Goal: Task Accomplishment & Management: Use online tool/utility

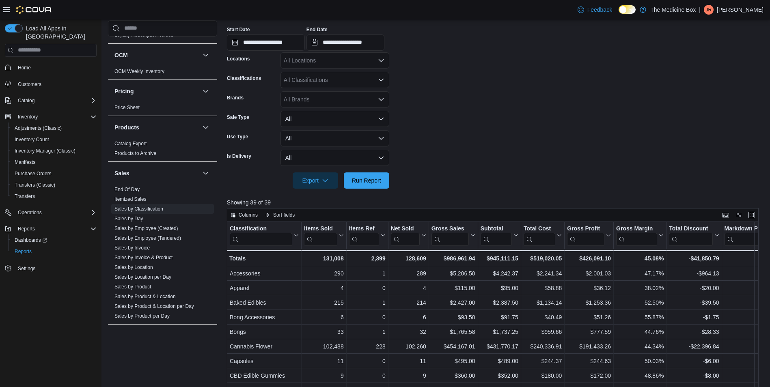
scroll to position [118, 0]
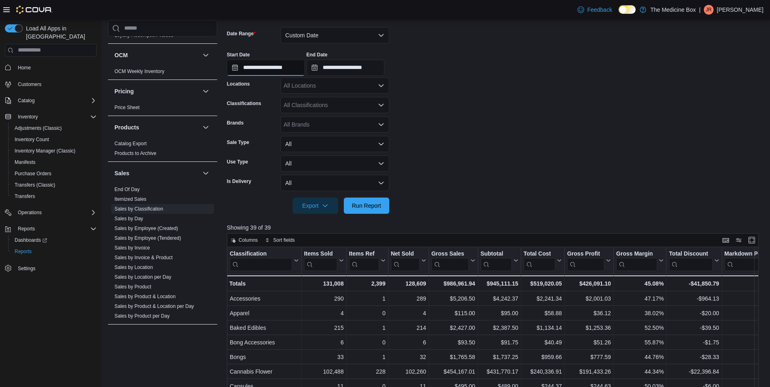
click at [261, 67] on input "**********" at bounding box center [266, 68] width 78 height 16
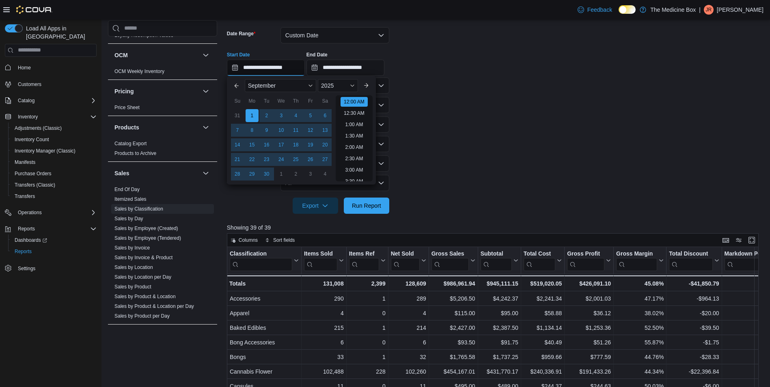
scroll to position [25, 0]
click at [369, 83] on button "Next month" at bounding box center [365, 85] width 13 height 13
type input "**********"
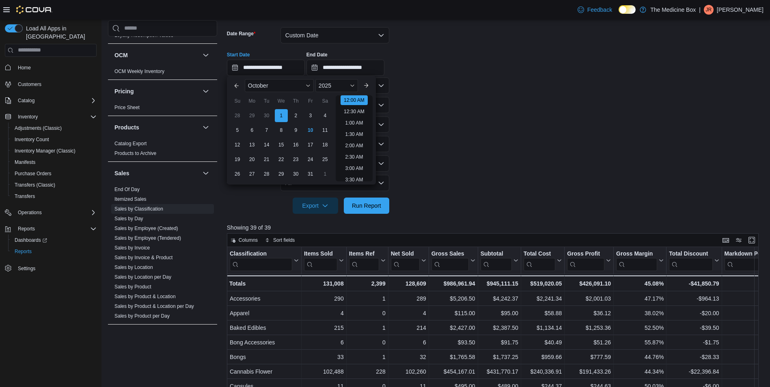
click at [317, 125] on div "5 6 7 8 9 10 11" at bounding box center [281, 130] width 102 height 15
click at [312, 128] on div "10" at bounding box center [310, 130] width 14 height 14
type input "**********"
click at [236, 84] on button "Previous Month" at bounding box center [236, 85] width 13 height 13
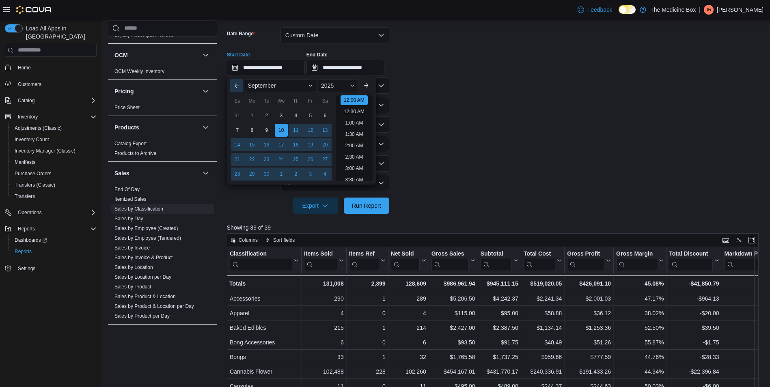
click at [236, 84] on button "Previous Month" at bounding box center [236, 85] width 13 height 13
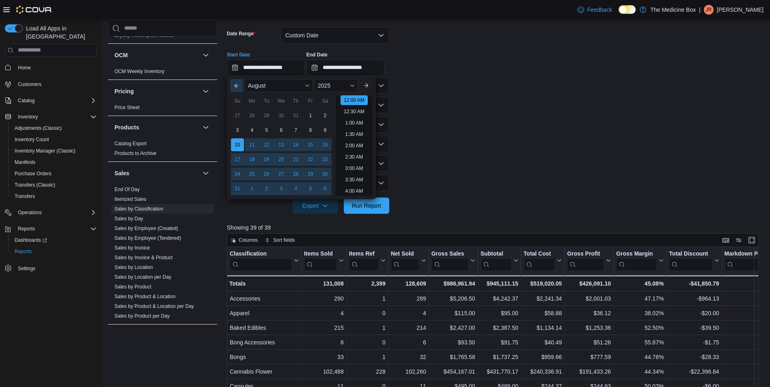
click at [236, 84] on button "Previous Month" at bounding box center [236, 85] width 13 height 13
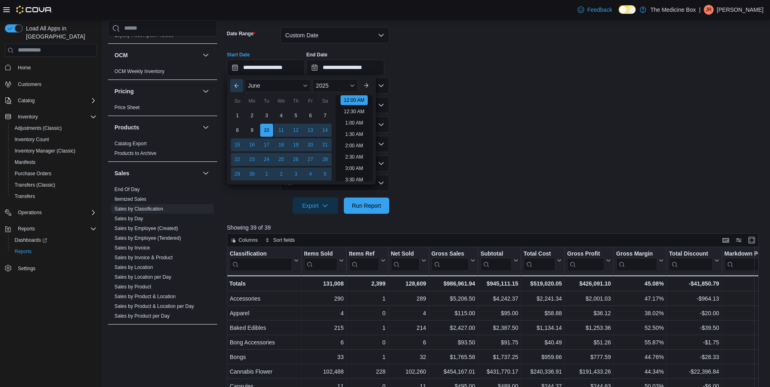
click at [236, 84] on button "Previous Month" at bounding box center [236, 85] width 13 height 13
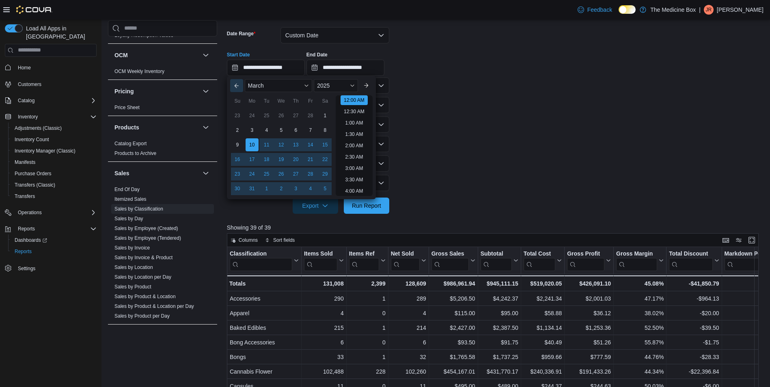
click at [236, 84] on button "Previous Month" at bounding box center [236, 85] width 13 height 13
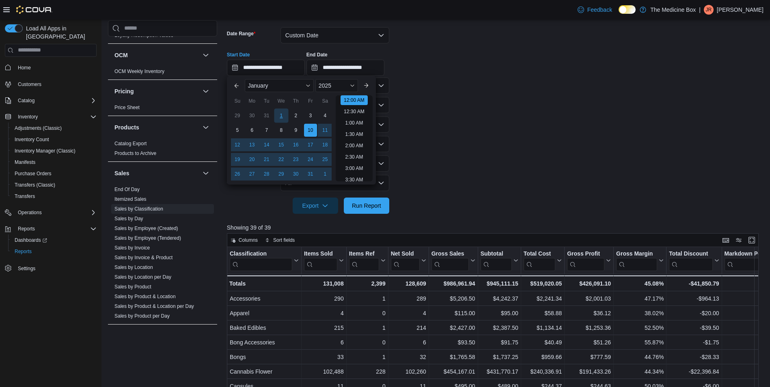
click at [278, 115] on div "1" at bounding box center [281, 115] width 14 height 14
type input "**********"
drag, startPoint x: 452, startPoint y: 127, endPoint x: 394, endPoint y: 196, distance: 90.1
click at [452, 128] on form "**********" at bounding box center [495, 115] width 537 height 196
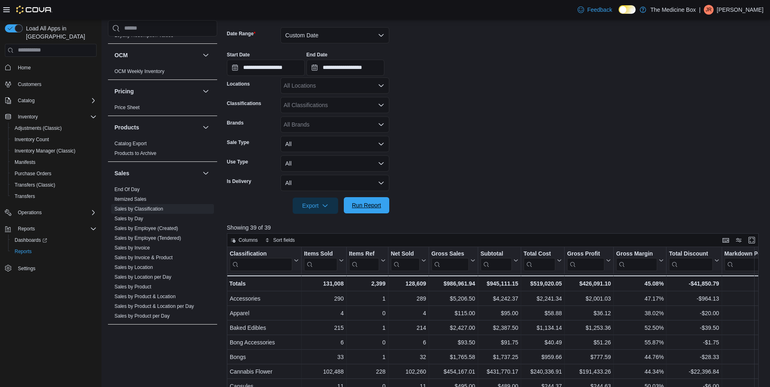
click at [378, 206] on span "Run Report" at bounding box center [366, 205] width 29 height 8
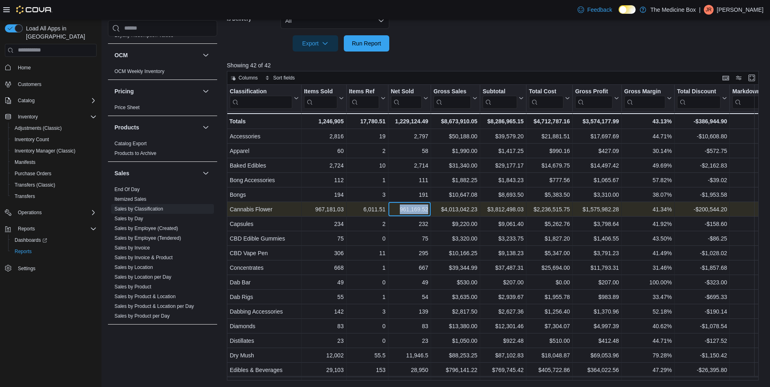
drag, startPoint x: 397, startPoint y: 209, endPoint x: 433, endPoint y: 205, distance: 36.3
click at [433, 205] on div "Cannabis Flower - Classification, column 1, row 6 967,181.03 - Items Sold, colu…" at bounding box center [542, 209] width 630 height 15
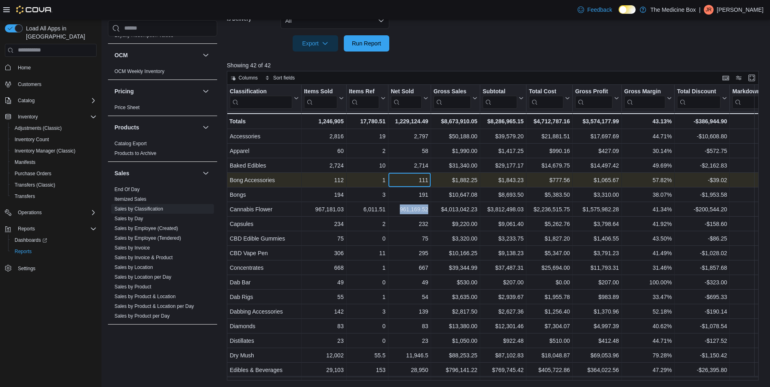
drag, startPoint x: 433, startPoint y: 205, endPoint x: 404, endPoint y: 182, distance: 37.5
click at [404, 182] on div "111" at bounding box center [409, 180] width 37 height 10
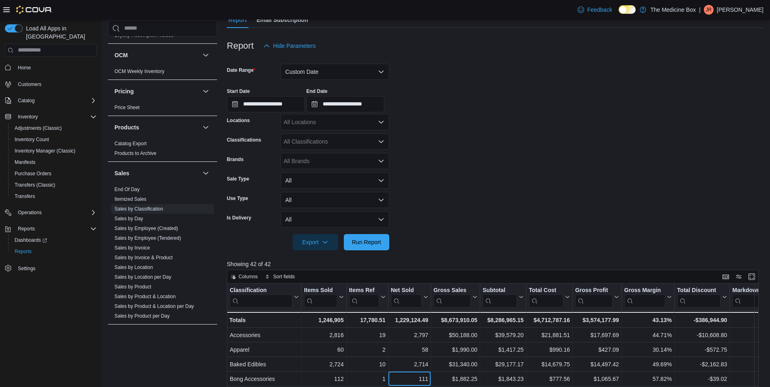
scroll to position [81, 0]
click at [451, 85] on div "**********" at bounding box center [495, 97] width 537 height 31
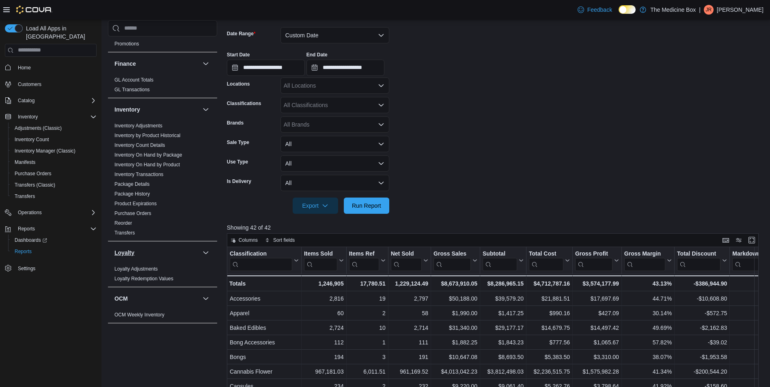
scroll to position [162, 0]
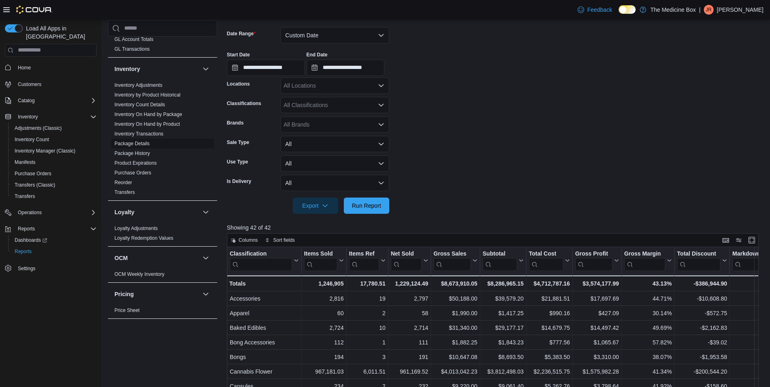
click at [124, 181] on link "Reorder" at bounding box center [122, 183] width 17 height 6
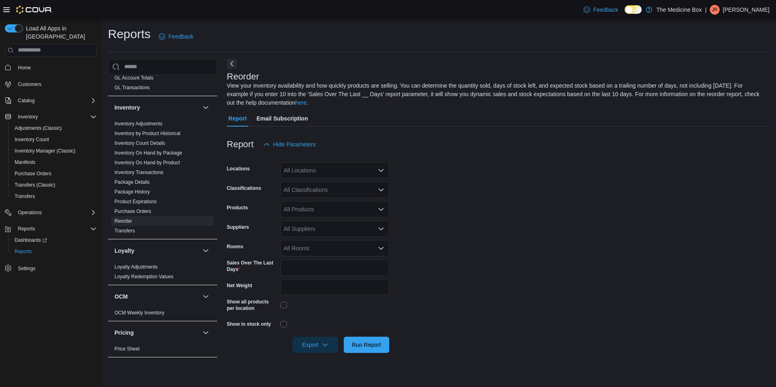
click at [312, 188] on div "All Classifications" at bounding box center [334, 190] width 109 height 16
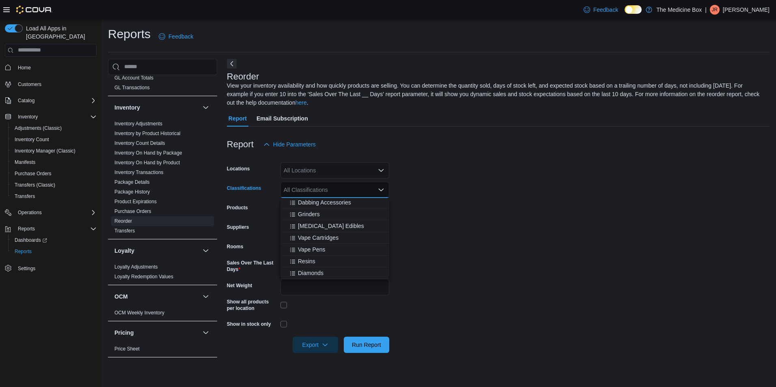
scroll to position [284, 0]
click at [322, 224] on span "Vape Cartridges" at bounding box center [318, 226] width 41 height 8
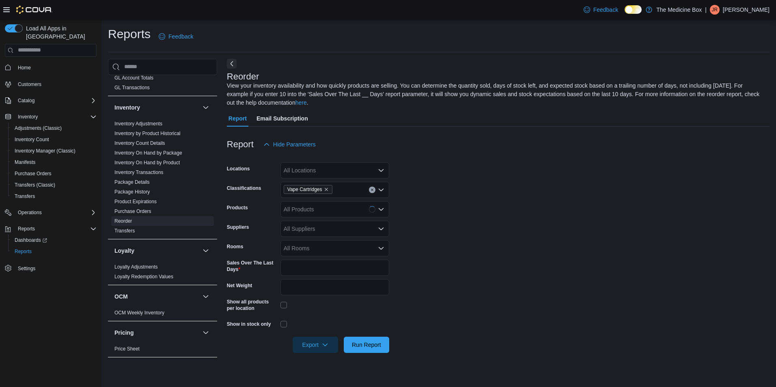
click at [495, 204] on form "Locations All Locations Classifications Vape Cartridges Products All Products S…" at bounding box center [498, 253] width 542 height 200
click at [287, 230] on div "All Suppliers" at bounding box center [334, 229] width 109 height 16
click at [532, 218] on form "Locations All Locations Classifications Vape Cartridges Products All Products S…" at bounding box center [498, 253] width 542 height 200
click at [295, 229] on div "All Suppliers" at bounding box center [334, 229] width 109 height 16
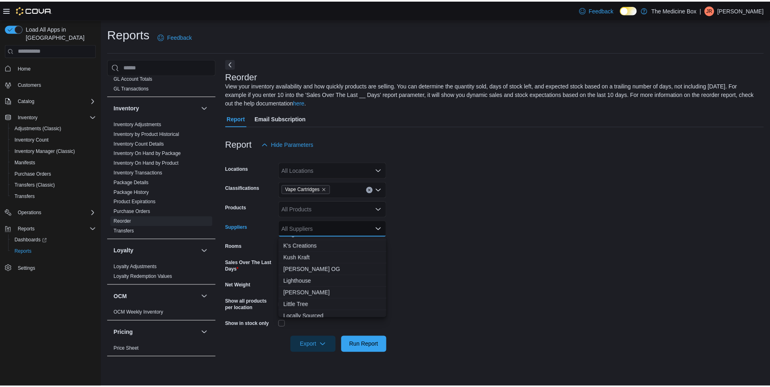
scroll to position [446, 0]
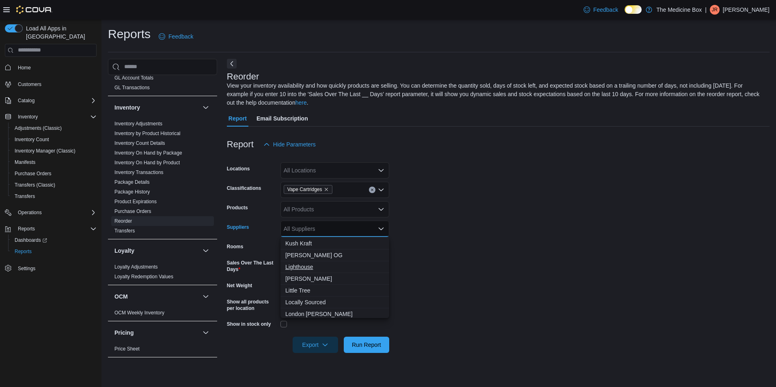
click at [296, 265] on span "Lighthouse" at bounding box center [334, 267] width 99 height 8
click at [508, 261] on form "Locations All Locations Classifications Vape Cartridges Products All Products S…" at bounding box center [498, 253] width 542 height 200
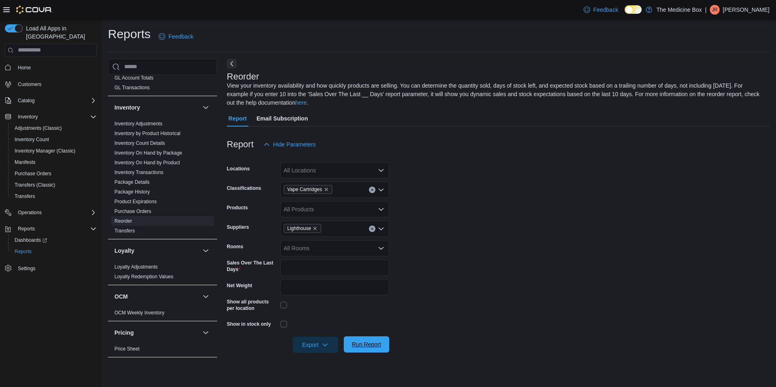
click at [376, 341] on span "Run Report" at bounding box center [366, 344] width 29 height 8
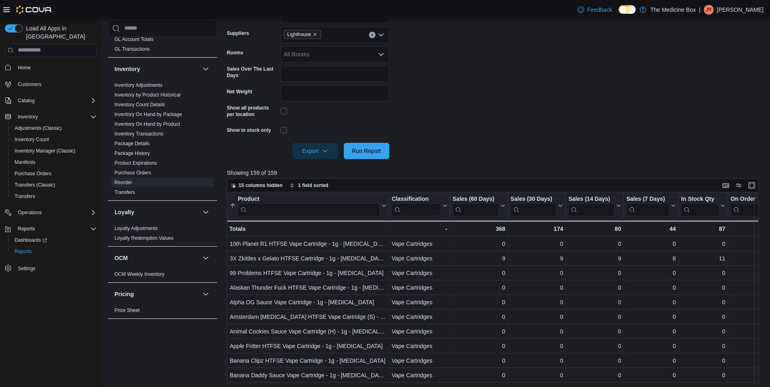
scroll to position [180, 0]
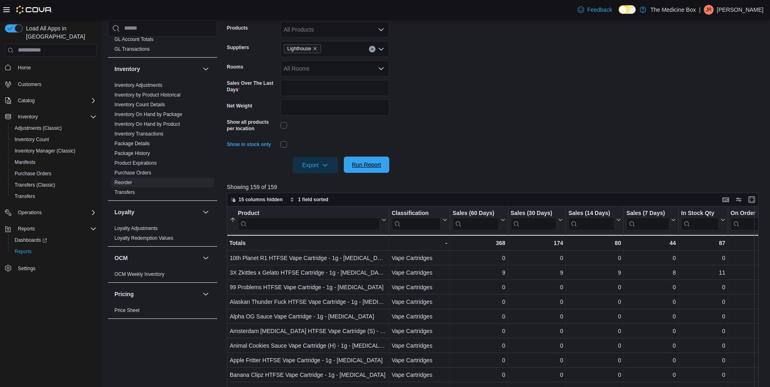
click at [361, 160] on span "Run Report" at bounding box center [367, 165] width 36 height 16
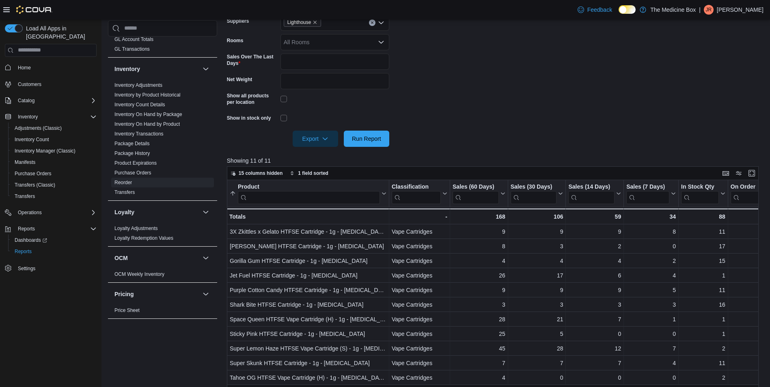
scroll to position [220, 0]
